Goal: Task Accomplishment & Management: Manage account settings

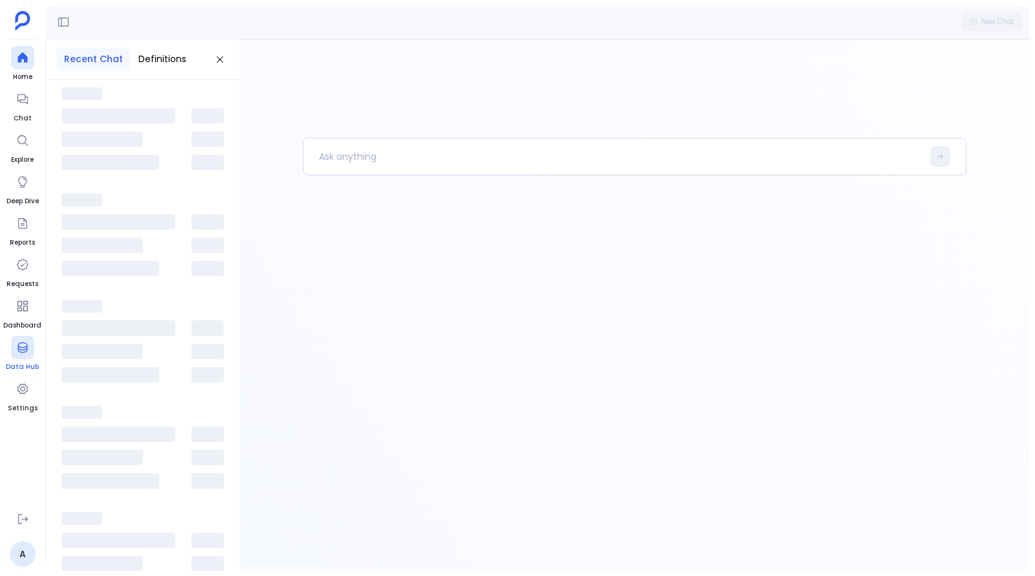
click at [25, 356] on div at bounding box center [22, 347] width 23 height 23
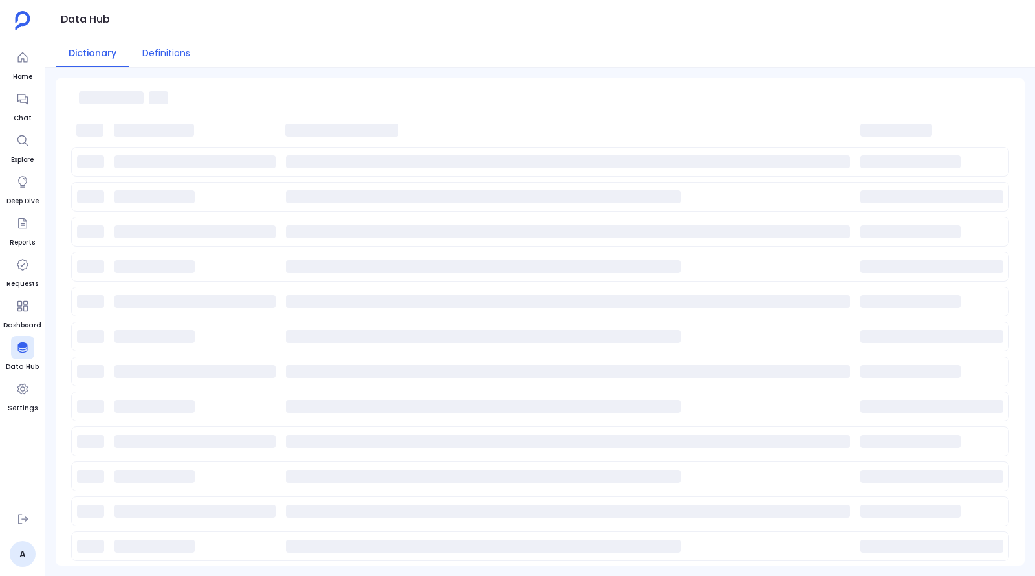
click at [145, 56] on button "Definitions" at bounding box center [166, 53] width 74 height 28
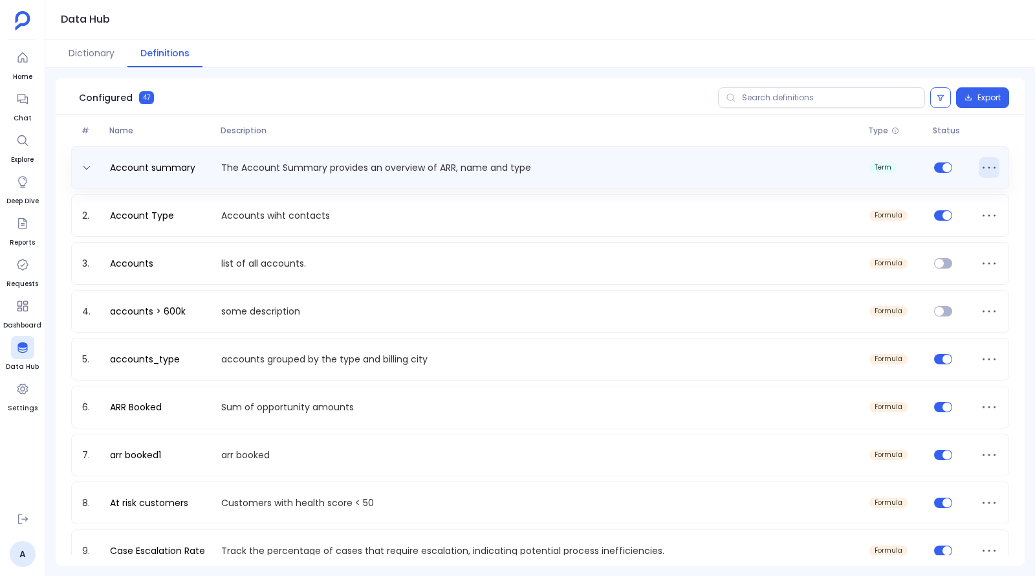
click at [985, 168] on icon at bounding box center [989, 167] width 21 height 21
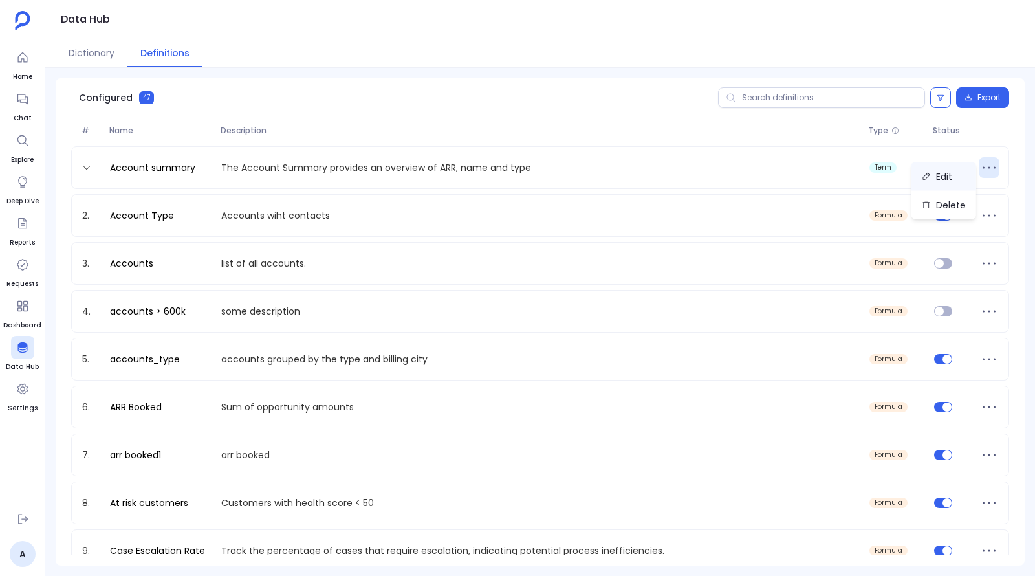
click at [961, 180] on button "Edit" at bounding box center [943, 176] width 65 height 28
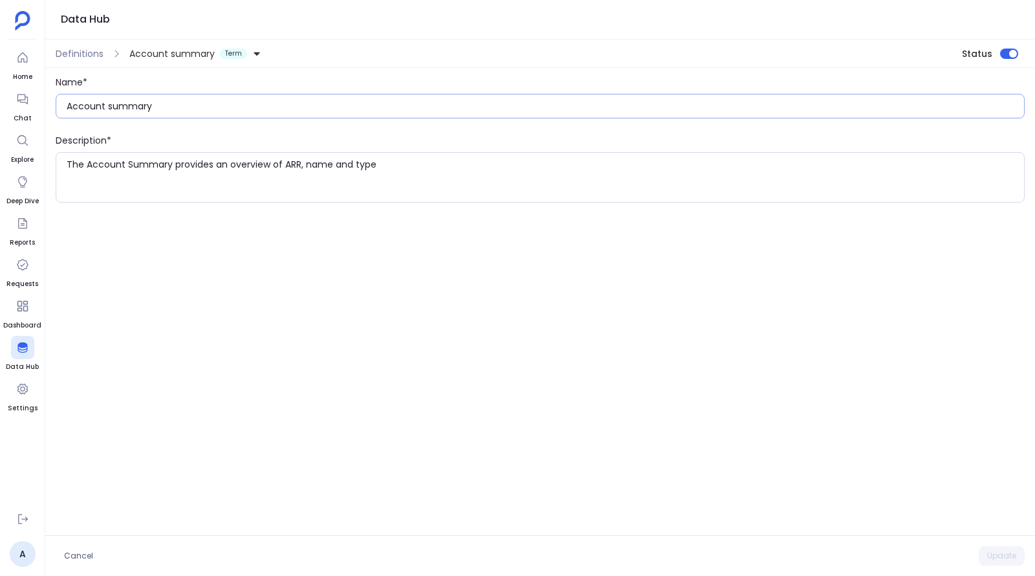
click at [185, 106] on input "Account summary" at bounding box center [545, 106] width 957 height 13
type input "Account summary1"
click at [415, 167] on textarea "The Account Summary provides an overview of ARR, name and type" at bounding box center [545, 177] width 957 height 39
type textarea "The Account Summary provides an overview of ARR, name and type"
click at [234, 102] on input "Account summary1" at bounding box center [545, 106] width 957 height 13
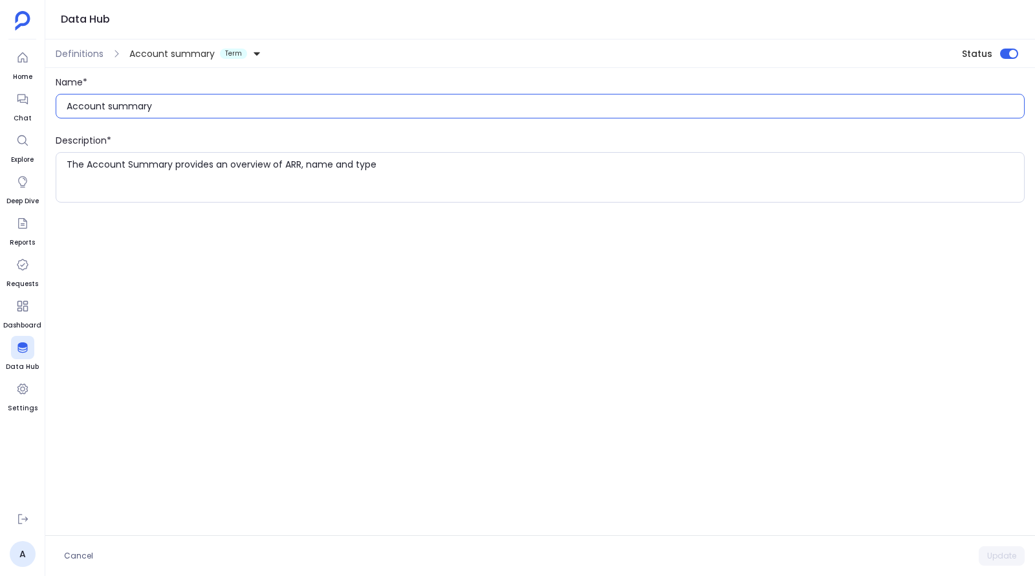
type input "Account summary"
click at [276, 267] on div "Name* Account summary Description* The Account Summary provides an overview of …" at bounding box center [540, 301] width 990 height 467
click at [71, 52] on span "Definitions" at bounding box center [80, 53] width 48 height 13
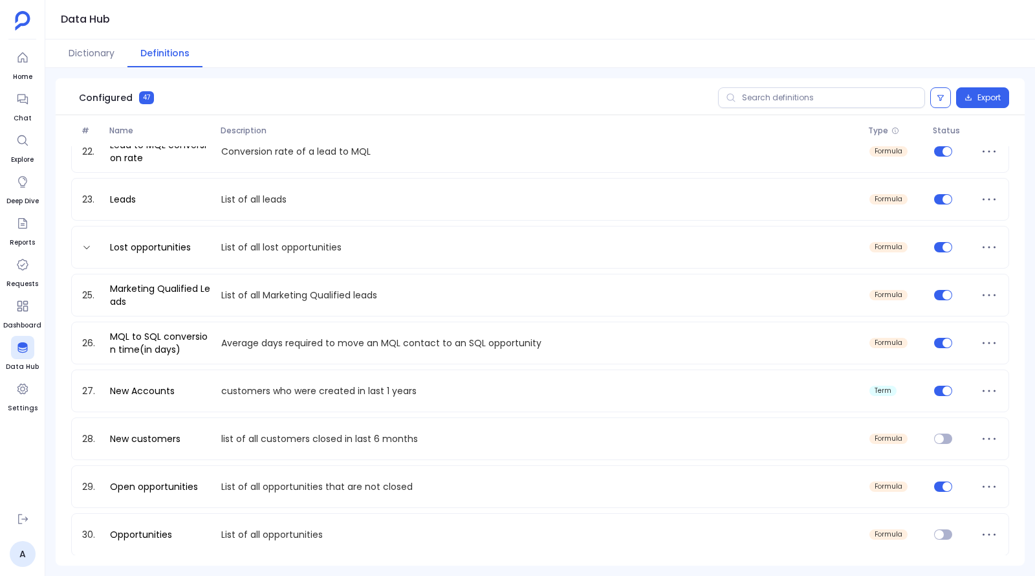
scroll to position [1065, 0]
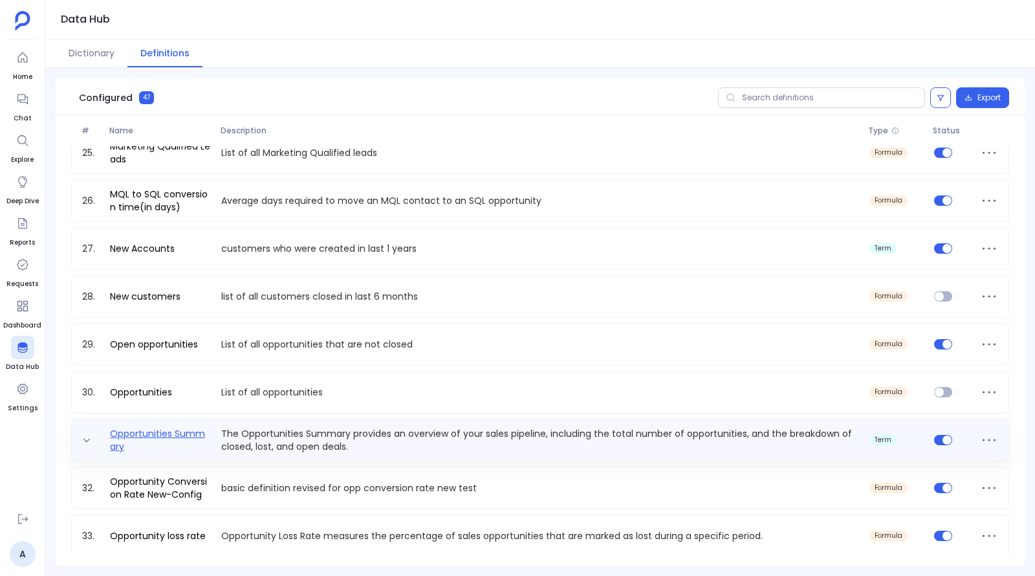
click at [166, 431] on link "Opportunities Summary" at bounding box center [160, 440] width 111 height 26
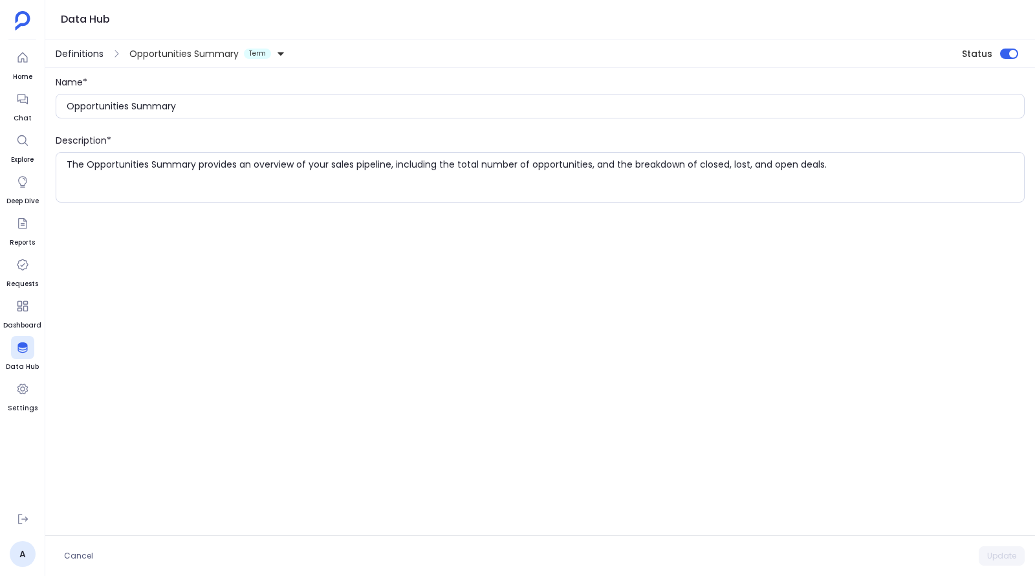
click at [91, 50] on span "Definitions" at bounding box center [80, 53] width 48 height 13
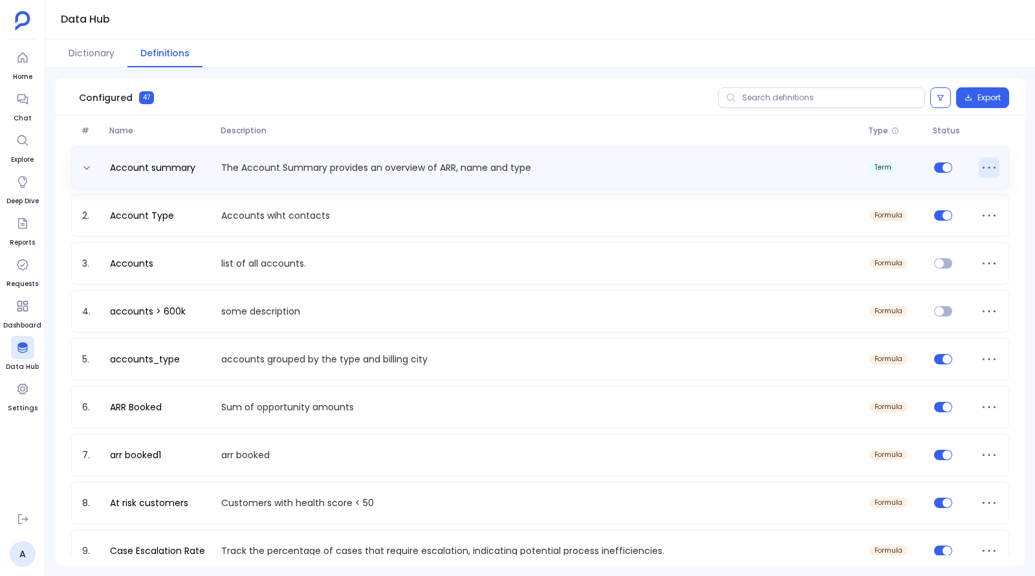
click at [979, 173] on icon at bounding box center [989, 167] width 21 height 21
